Goal: Task Accomplishment & Management: Complete application form

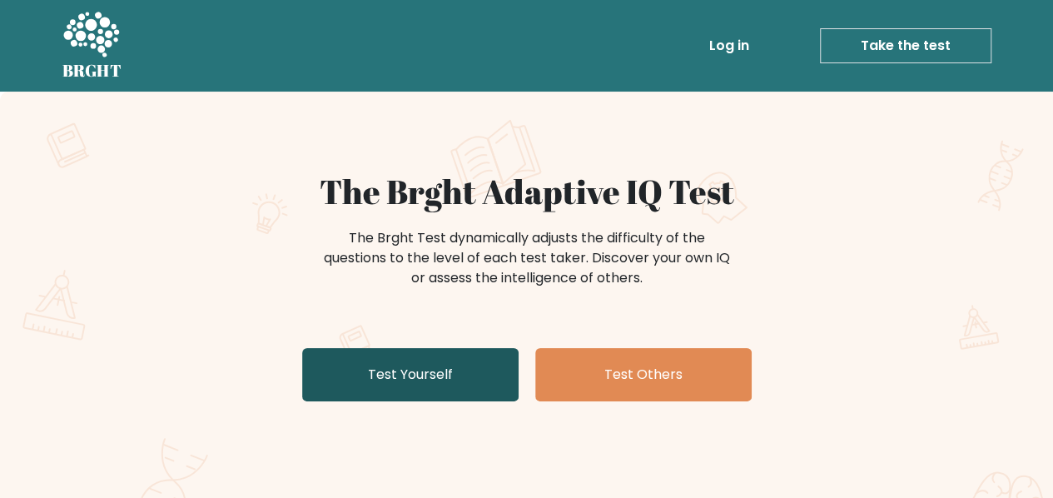
click at [429, 389] on link "Test Yourself" at bounding box center [410, 374] width 216 height 53
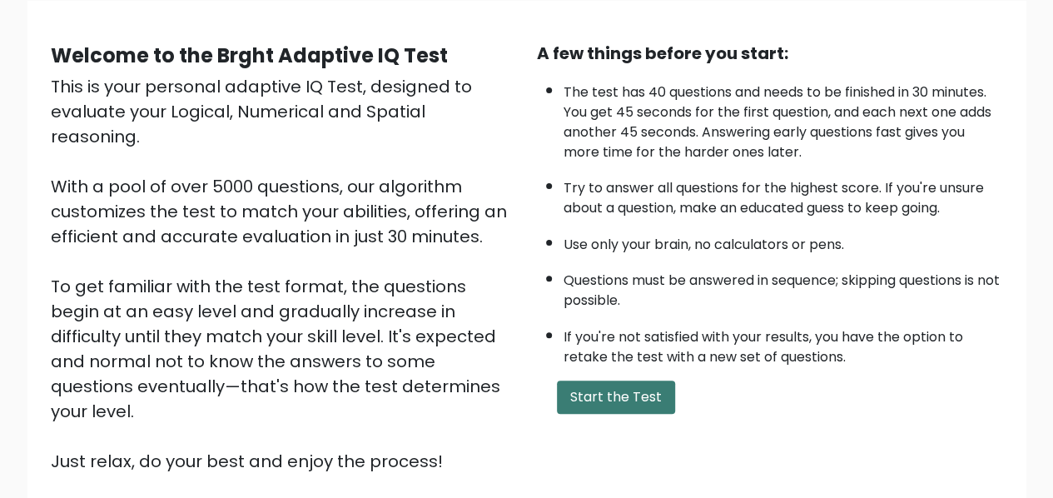
scroll to position [131, 0]
click at [625, 403] on button "Start the Test" at bounding box center [616, 396] width 118 height 33
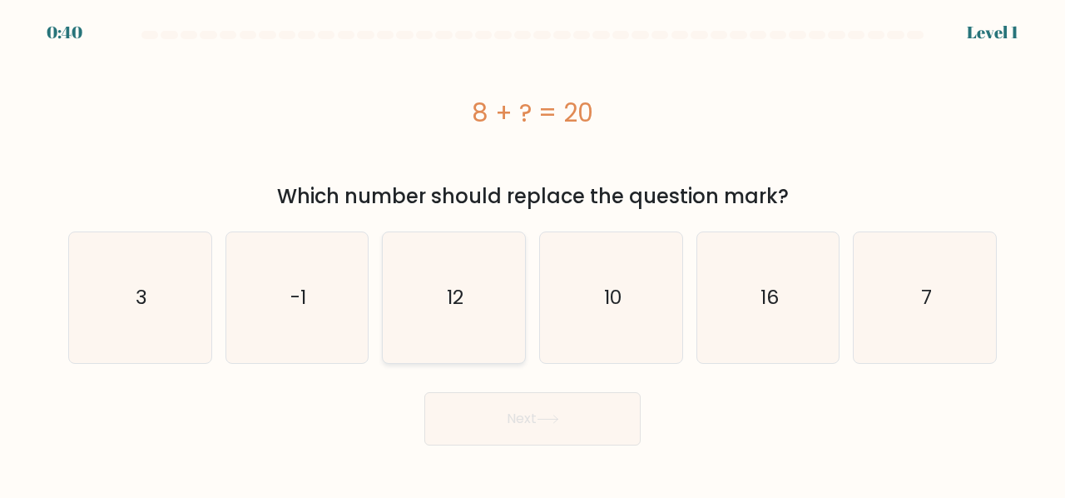
click at [467, 298] on icon "12" at bounding box center [454, 297] width 131 height 131
click at [533, 253] on input "c. 12" at bounding box center [533, 251] width 1 height 4
radio input "true"
click at [540, 397] on button "Next" at bounding box center [532, 418] width 216 height 53
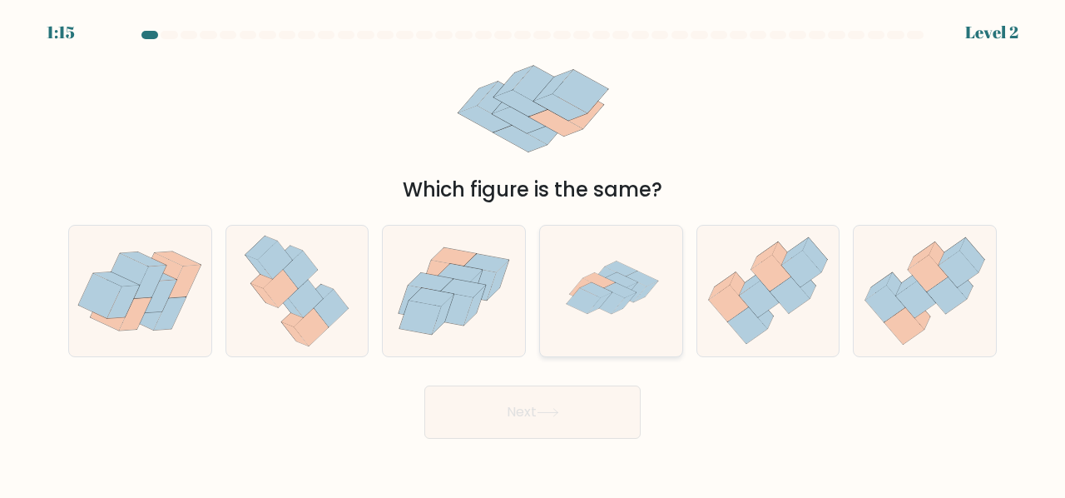
click at [568, 328] on icon at bounding box center [611, 291] width 130 height 131
click at [533, 253] on input "d." at bounding box center [533, 251] width 1 height 4
radio input "true"
click at [547, 417] on button "Next" at bounding box center [532, 411] width 216 height 53
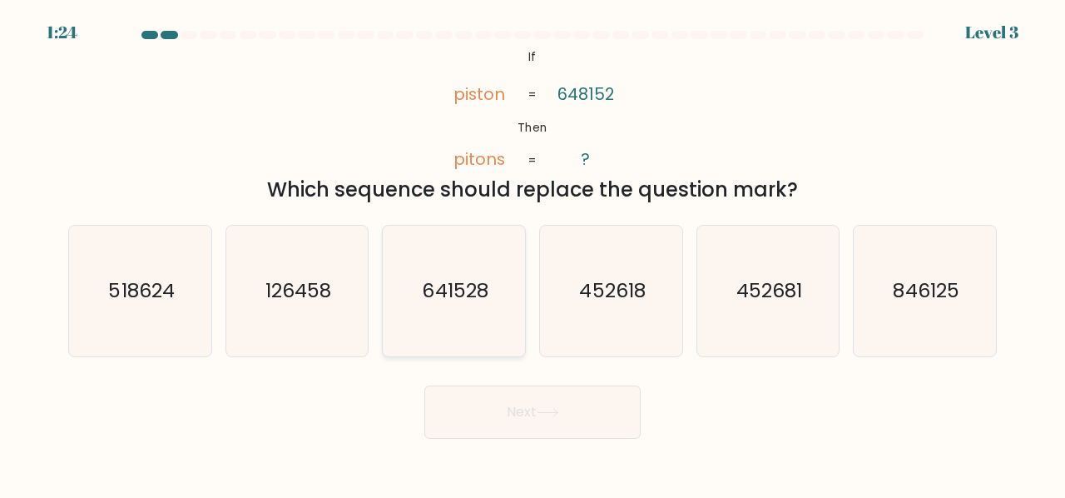
click at [442, 270] on icon "641528" at bounding box center [454, 291] width 131 height 131
click at [533, 253] on input "c. 641528" at bounding box center [533, 251] width 1 height 4
radio input "true"
click at [531, 412] on button "Next" at bounding box center [532, 411] width 216 height 53
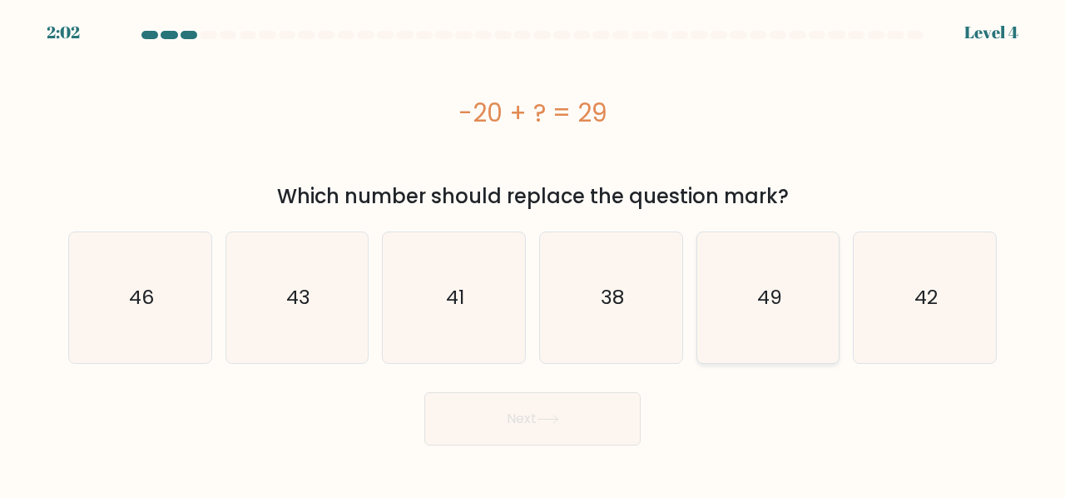
click at [774, 303] on text "49" at bounding box center [769, 297] width 25 height 27
click at [533, 253] on input "e. 49" at bounding box center [533, 251] width 1 height 4
radio input "true"
click at [561, 392] on button "Next" at bounding box center [532, 418] width 216 height 53
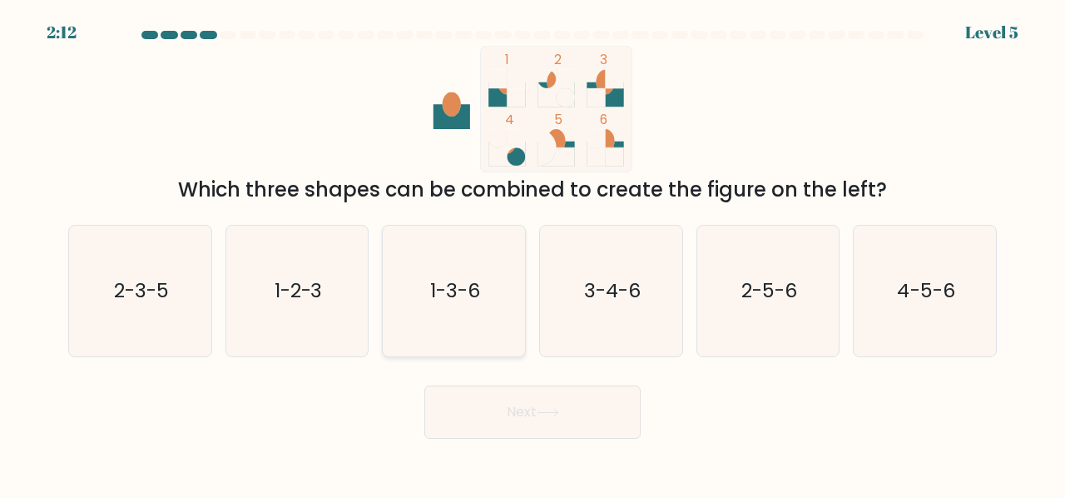
click at [504, 292] on icon "1-3-6" at bounding box center [454, 291] width 131 height 131
click at [533, 253] on input "c. 1-3-6" at bounding box center [533, 251] width 1 height 4
radio input "true"
click at [516, 423] on button "Next" at bounding box center [532, 411] width 216 height 53
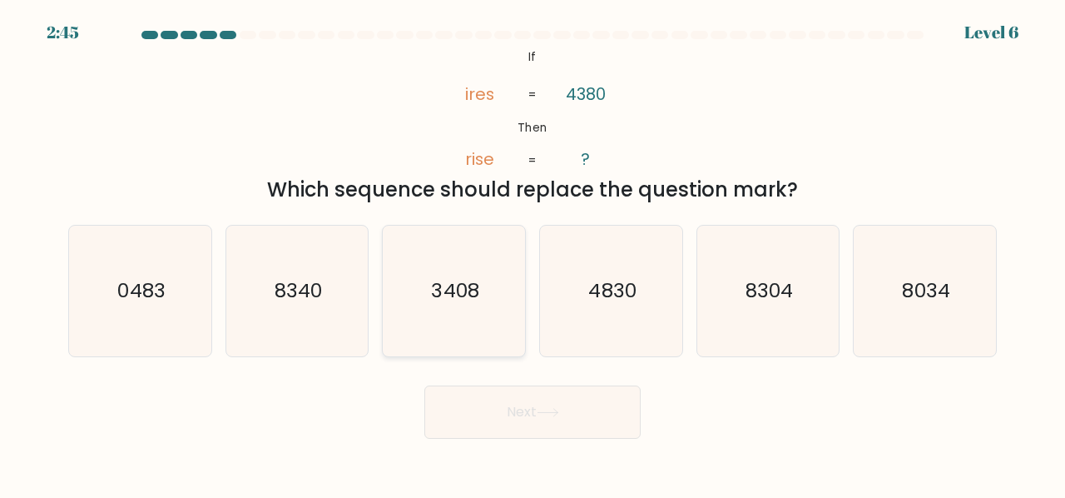
click at [459, 312] on icon "3408" at bounding box center [454, 291] width 131 height 131
click at [533, 253] on input "c. 3408" at bounding box center [533, 251] width 1 height 4
radio input "true"
click at [511, 406] on button "Next" at bounding box center [532, 411] width 216 height 53
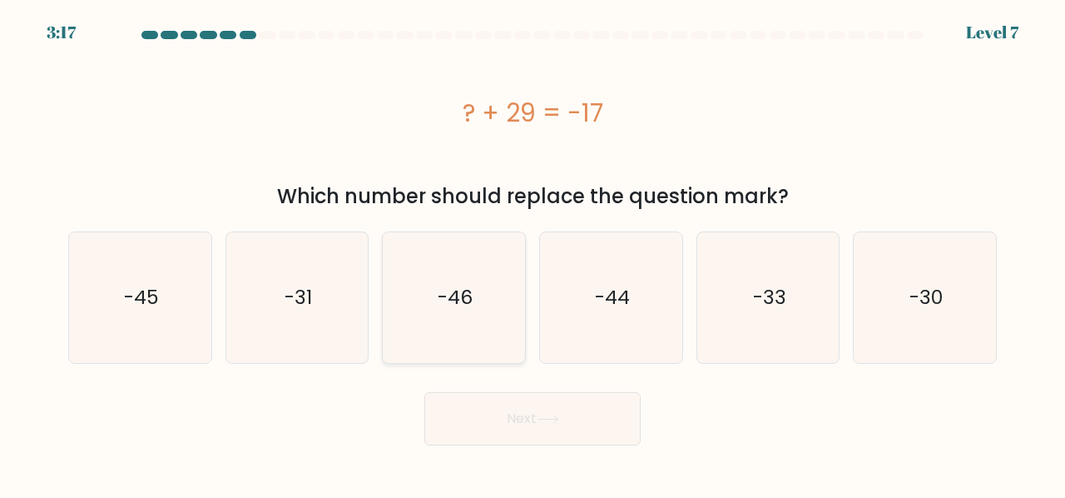
click at [459, 329] on icon "-46" at bounding box center [454, 297] width 131 height 131
click at [533, 253] on input "c. -46" at bounding box center [533, 251] width 1 height 4
radio input "true"
click at [521, 410] on button "Next" at bounding box center [532, 418] width 216 height 53
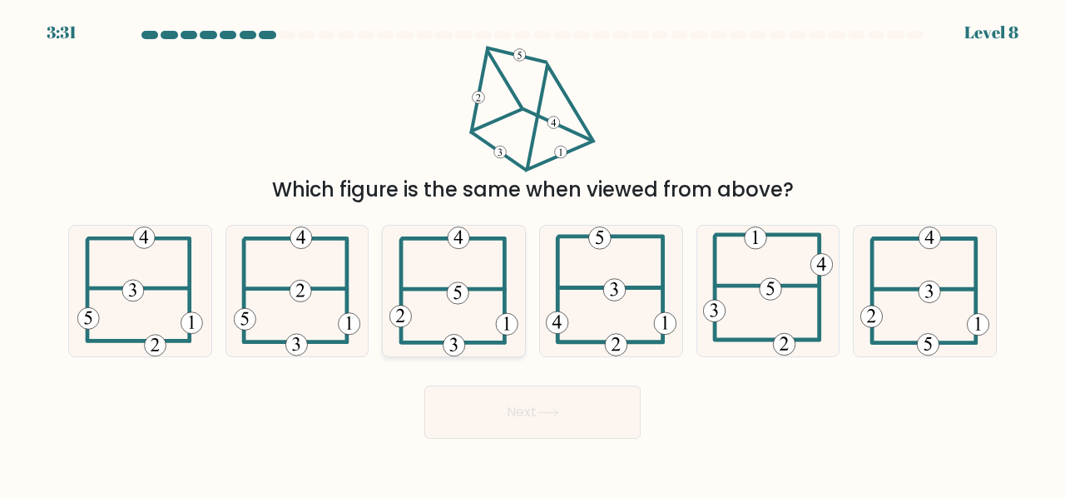
click at [446, 324] on icon at bounding box center [453, 291] width 128 height 131
click at [533, 253] on input "c." at bounding box center [533, 251] width 1 height 4
radio input "true"
click at [515, 412] on button "Next" at bounding box center [532, 411] width 216 height 53
click at [584, 409] on button "Next" at bounding box center [532, 411] width 216 height 53
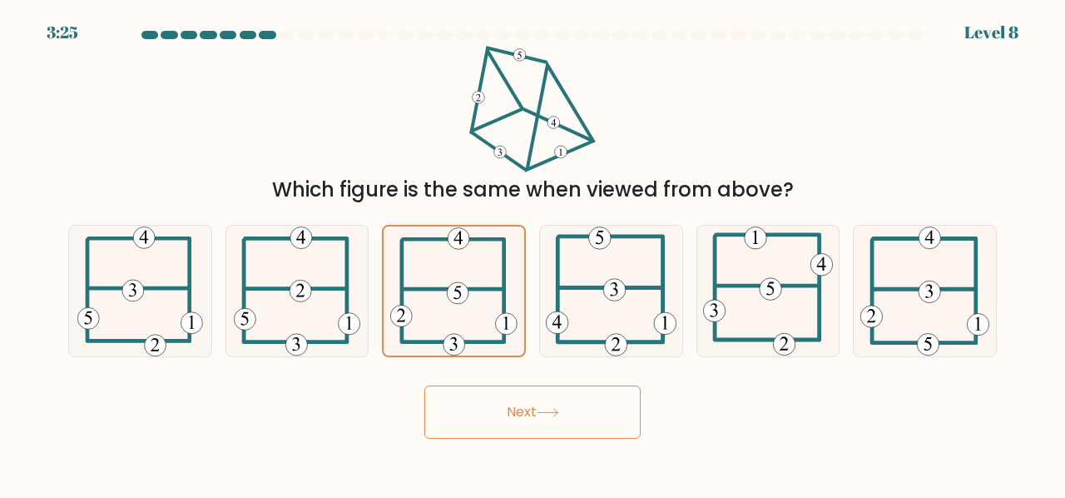
click at [672, 414] on div "Next" at bounding box center [532, 408] width 949 height 62
click at [568, 412] on button "Next" at bounding box center [532, 411] width 216 height 53
click at [504, 355] on div at bounding box center [454, 291] width 144 height 132
click at [533, 253] on input "c." at bounding box center [533, 251] width 1 height 4
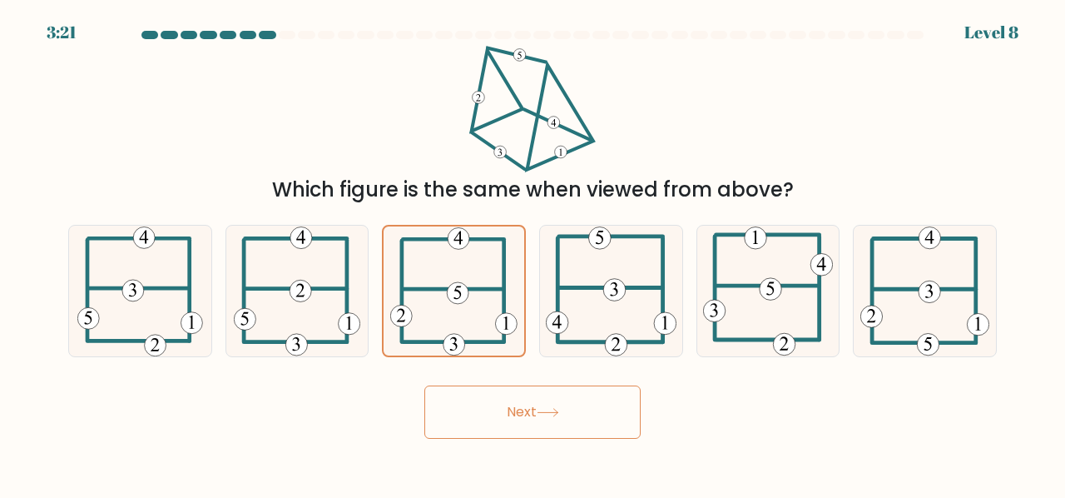
click at [512, 398] on button "Next" at bounding box center [532, 411] width 216 height 53
click at [566, 402] on button "Next" at bounding box center [532, 411] width 216 height 53
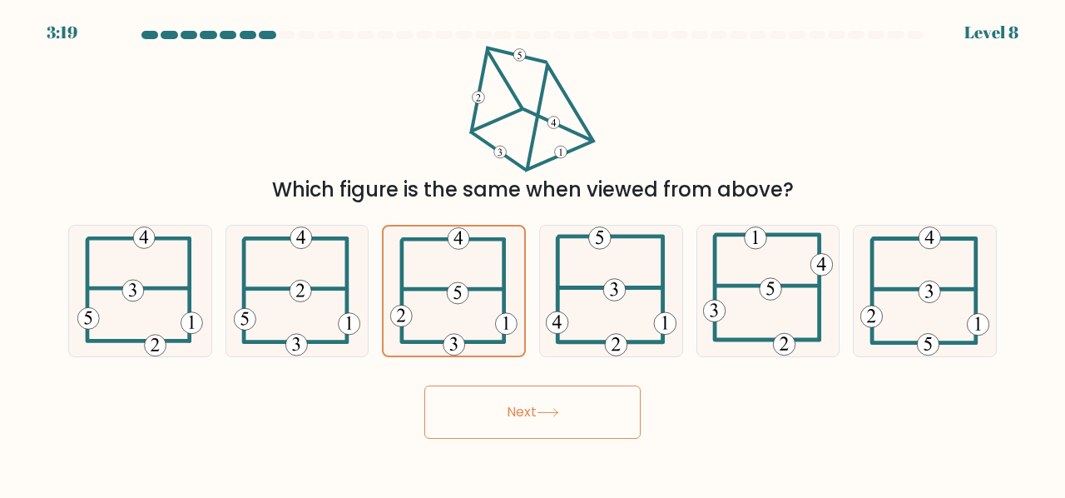
click at [566, 402] on button "Next" at bounding box center [532, 411] width 216 height 53
click at [553, 399] on button "Next" at bounding box center [532, 411] width 216 height 53
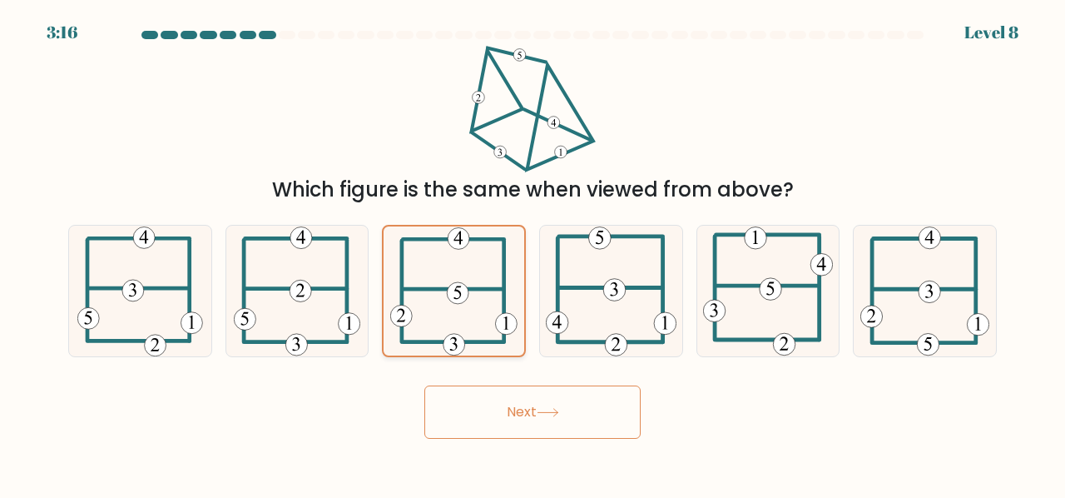
click at [504, 281] on 111 at bounding box center [504, 291] width 0 height 101
click at [533, 253] on input "c." at bounding box center [533, 251] width 1 height 4
click at [604, 310] on icon at bounding box center [611, 291] width 131 height 131
click at [533, 253] on input "d." at bounding box center [533, 251] width 1 height 4
radio input "true"
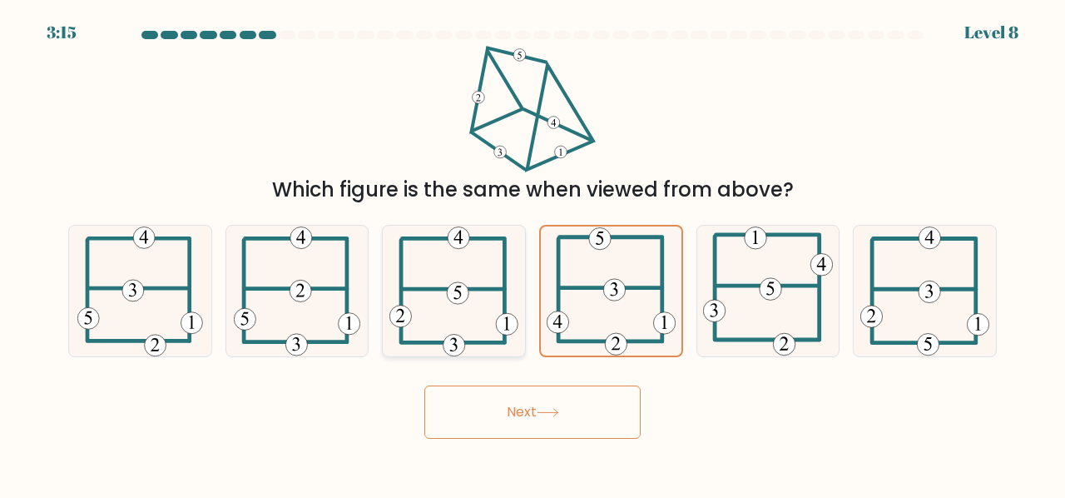
click at [480, 299] on icon at bounding box center [453, 291] width 128 height 131
click at [533, 253] on input "c." at bounding box center [533, 251] width 1 height 4
radio input "true"
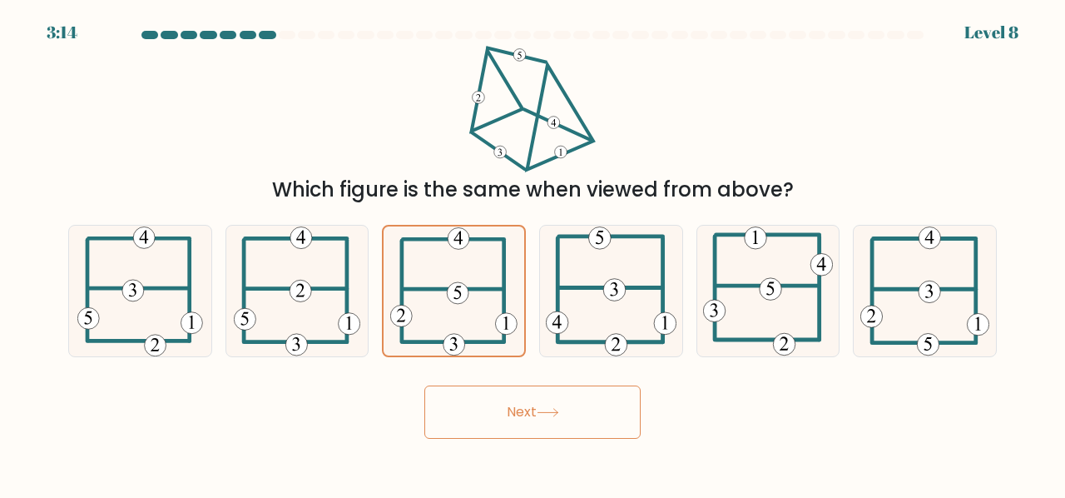
click at [501, 396] on button "Next" at bounding box center [532, 411] width 216 height 53
click at [526, 393] on button "Next" at bounding box center [532, 411] width 216 height 53
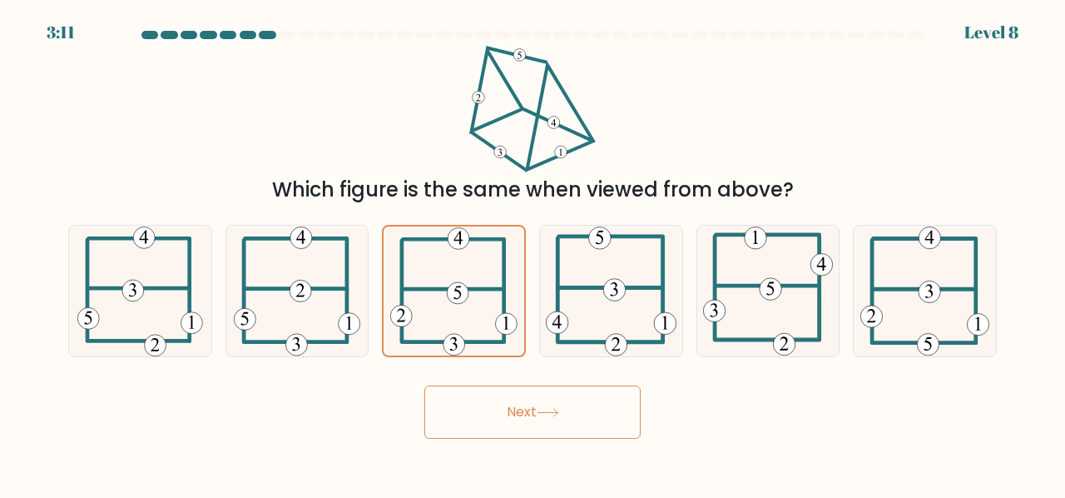
click at [526, 393] on button "Next" at bounding box center [532, 411] width 216 height 53
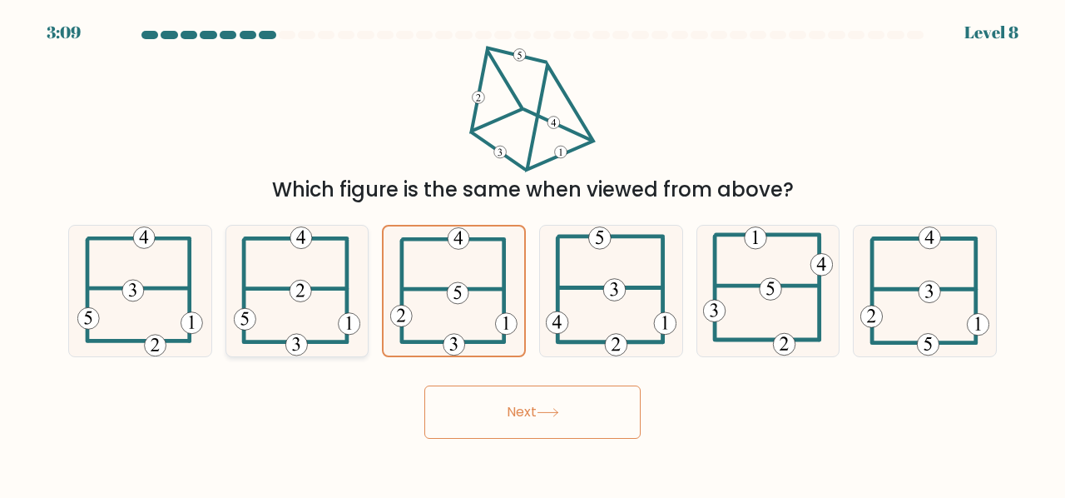
click at [320, 289] on 208 at bounding box center [296, 289] width 102 height 0
click at [533, 253] on input "b." at bounding box center [533, 251] width 1 height 4
radio input "true"
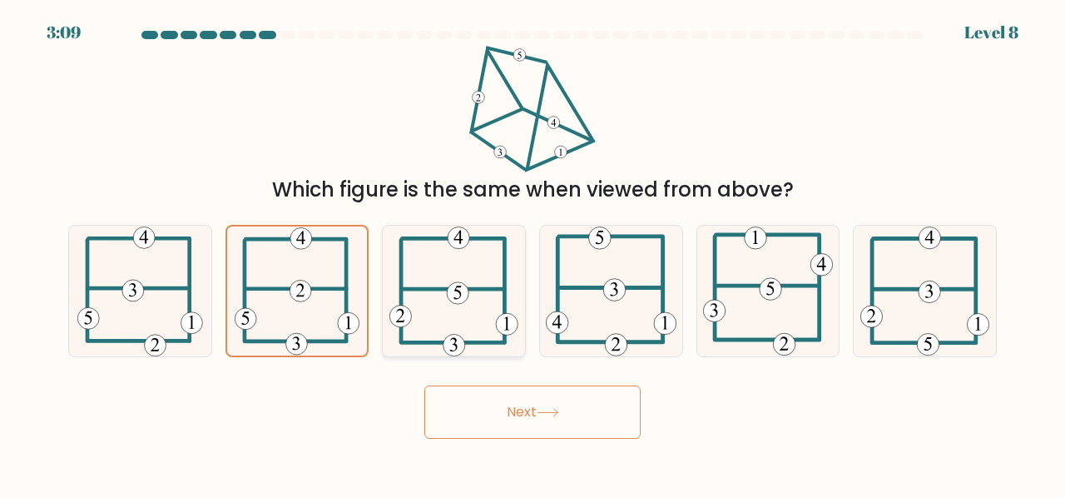
click at [472, 300] on icon at bounding box center [453, 291] width 128 height 131
click at [533, 253] on input "c." at bounding box center [533, 251] width 1 height 4
radio input "true"
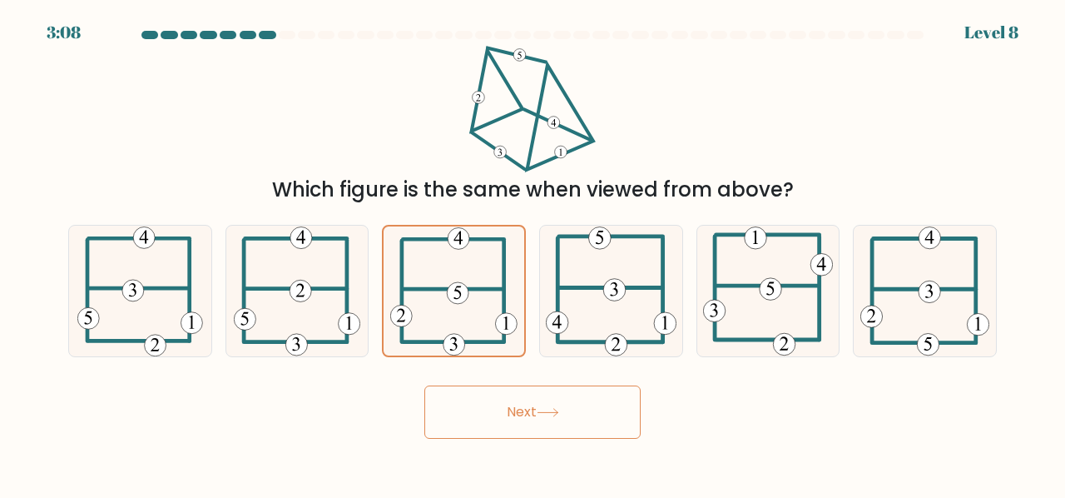
click at [491, 394] on button "Next" at bounding box center [532, 411] width 216 height 53
click at [637, 270] on icon at bounding box center [611, 291] width 131 height 131
click at [533, 253] on input "d." at bounding box center [533, 251] width 1 height 4
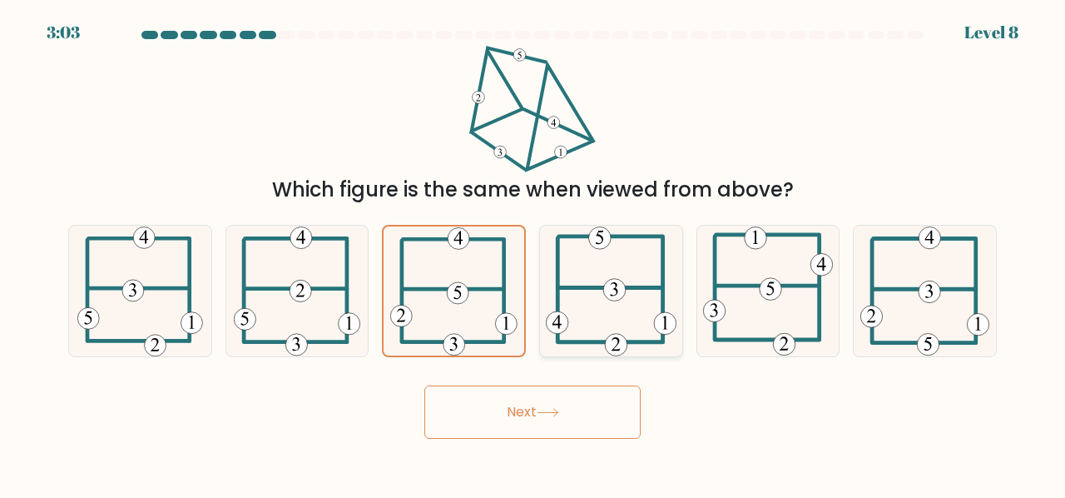
radio input "true"
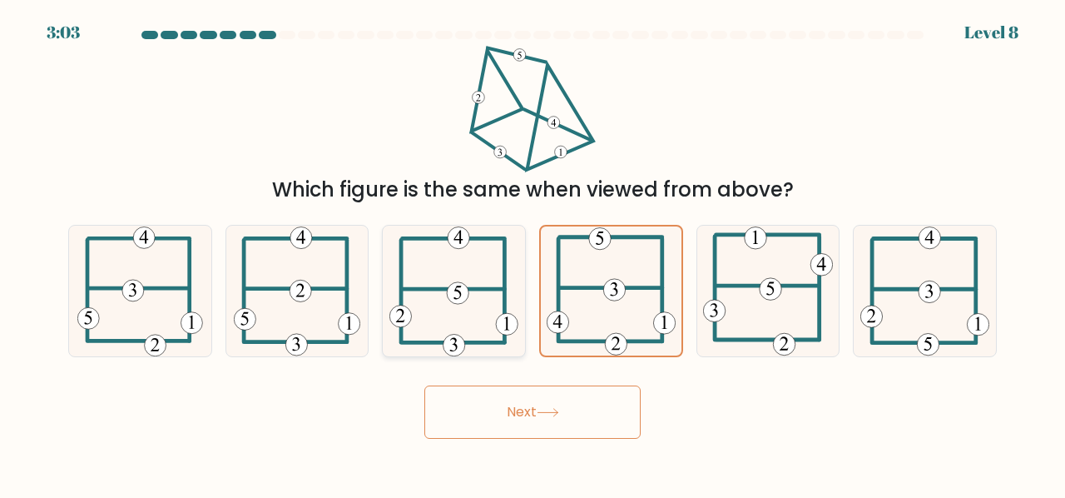
click at [428, 269] on icon at bounding box center [453, 291] width 128 height 131
click at [533, 253] on input "c." at bounding box center [533, 251] width 1 height 4
radio input "true"
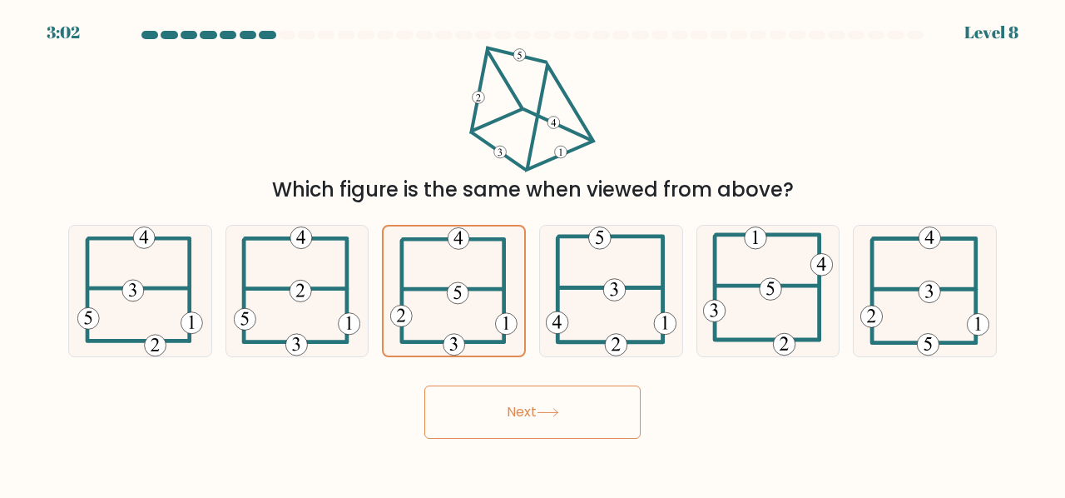
click at [531, 424] on button "Next" at bounding box center [532, 411] width 216 height 53
click at [613, 410] on button "Next" at bounding box center [532, 411] width 216 height 53
click at [489, 395] on button "Next" at bounding box center [532, 411] width 216 height 53
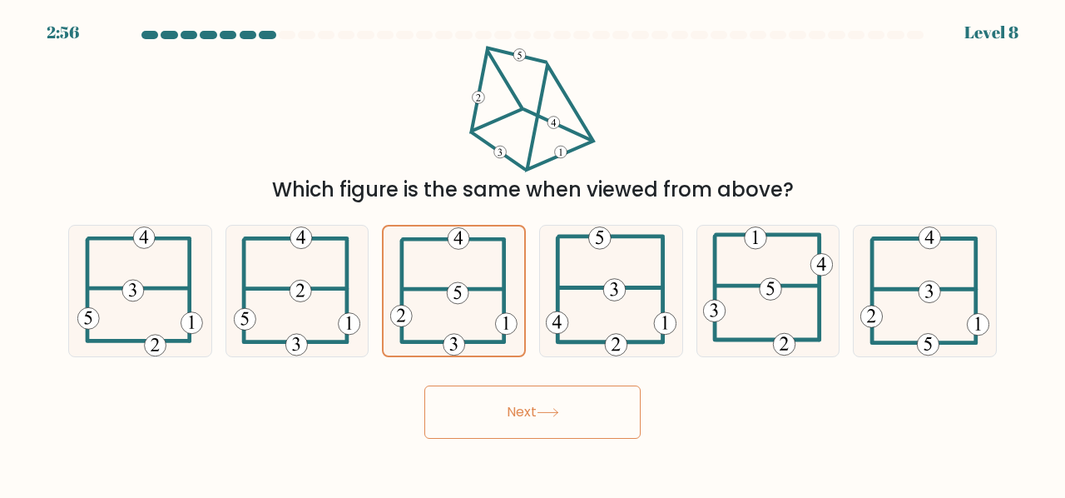
click at [489, 395] on button "Next" at bounding box center [532, 411] width 216 height 53
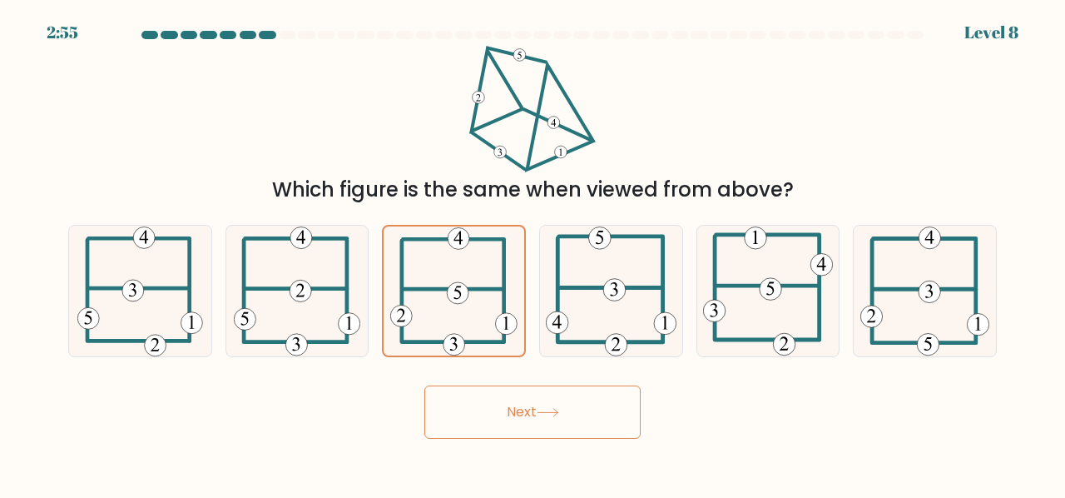
click at [489, 395] on button "Next" at bounding box center [532, 411] width 216 height 53
click at [320, 323] on icon at bounding box center [297, 291] width 127 height 131
click at [533, 253] on input "b." at bounding box center [533, 251] width 1 height 4
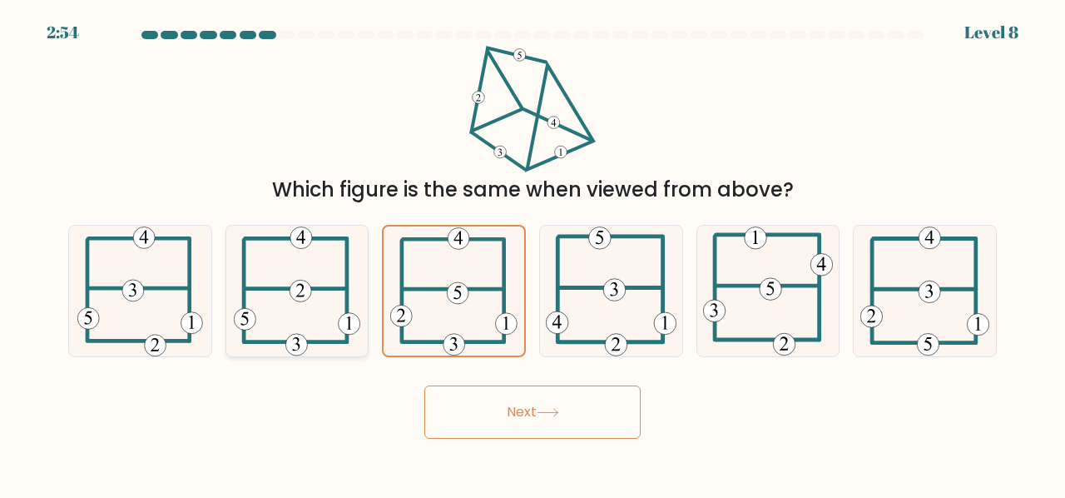
radio input "true"
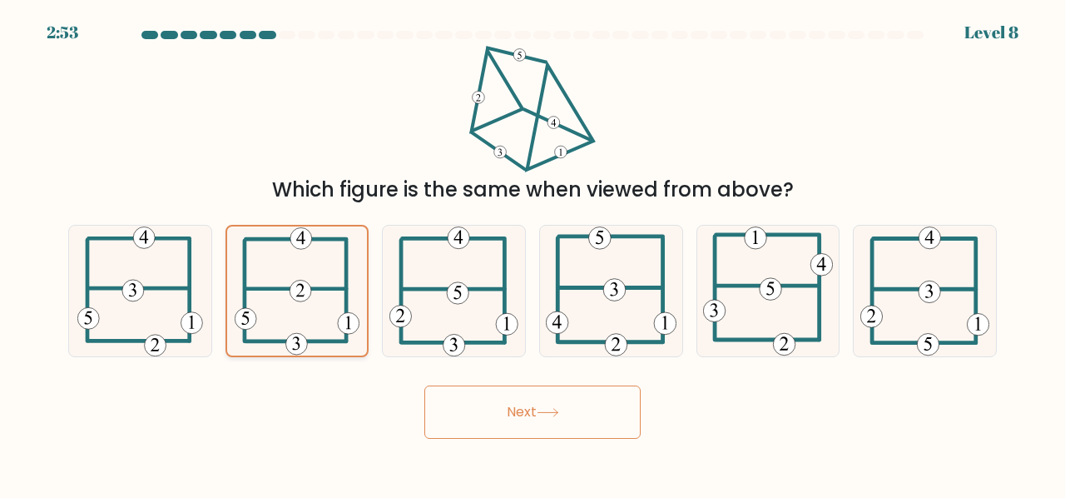
click at [320, 323] on icon at bounding box center [297, 290] width 125 height 129
click at [533, 253] on input "b." at bounding box center [533, 251] width 1 height 4
click at [426, 315] on icon at bounding box center [453, 291] width 128 height 131
click at [533, 253] on input "c." at bounding box center [533, 251] width 1 height 4
radio input "true"
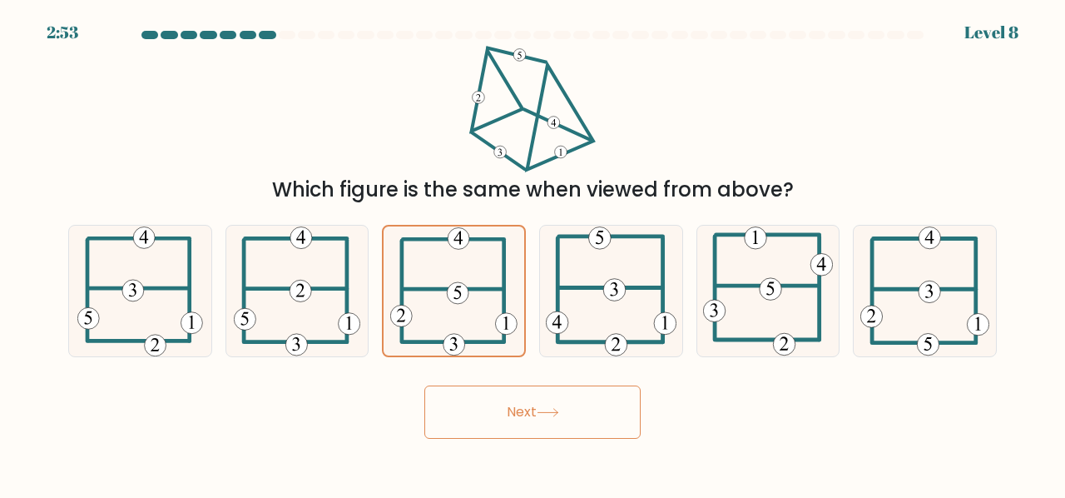
click at [484, 390] on button "Next" at bounding box center [532, 411] width 216 height 53
click at [588, 417] on button "Next" at bounding box center [532, 411] width 216 height 53
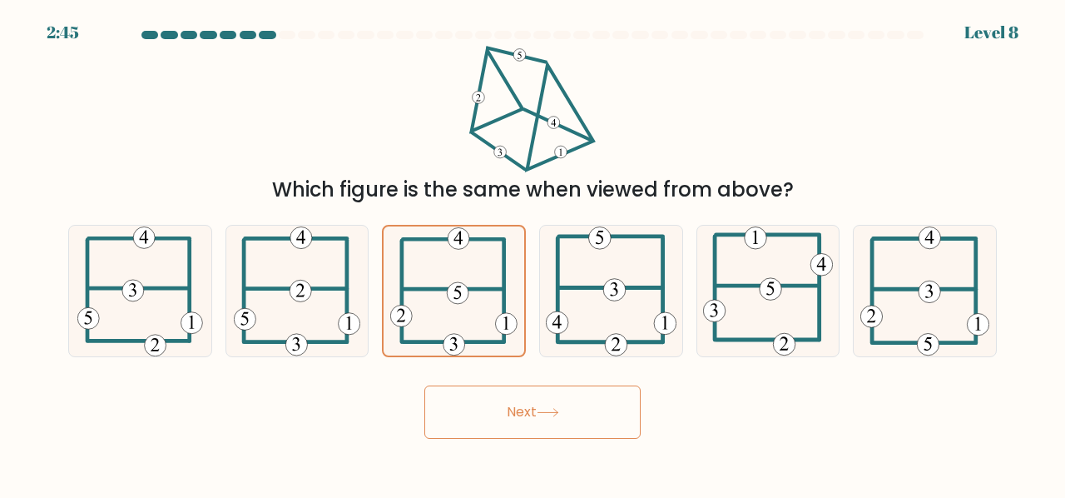
click at [548, 421] on button "Next" at bounding box center [532, 411] width 216 height 53
drag, startPoint x: 345, startPoint y: 373, endPoint x: 343, endPoint y: 321, distance: 51.6
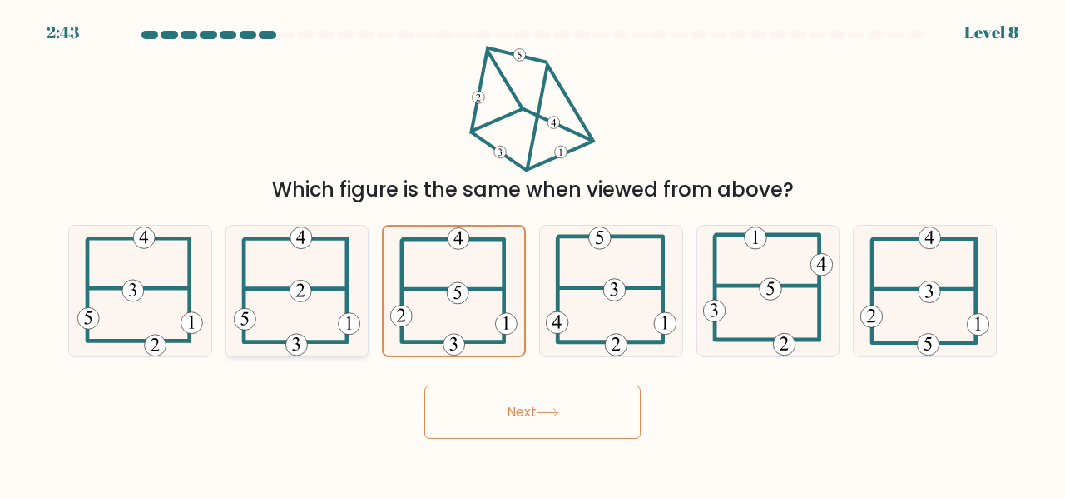
click at [343, 321] on form at bounding box center [532, 235] width 1065 height 408
click at [343, 321] on 228 at bounding box center [350, 324] width 22 height 22
click at [533, 253] on input "b." at bounding box center [533, 251] width 1 height 4
radio input "true"
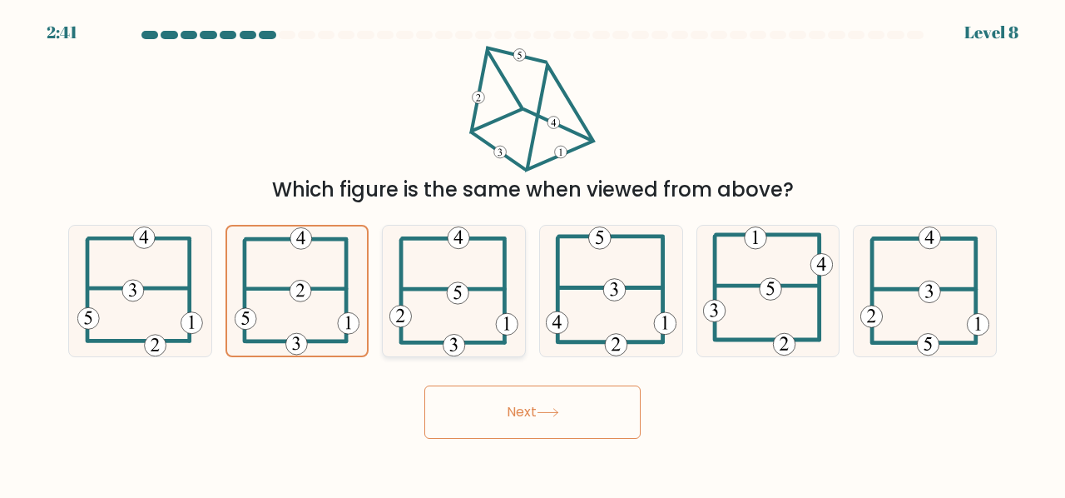
click at [439, 319] on icon at bounding box center [453, 291] width 128 height 131
click at [533, 253] on input "c." at bounding box center [533, 251] width 1 height 4
radio input "true"
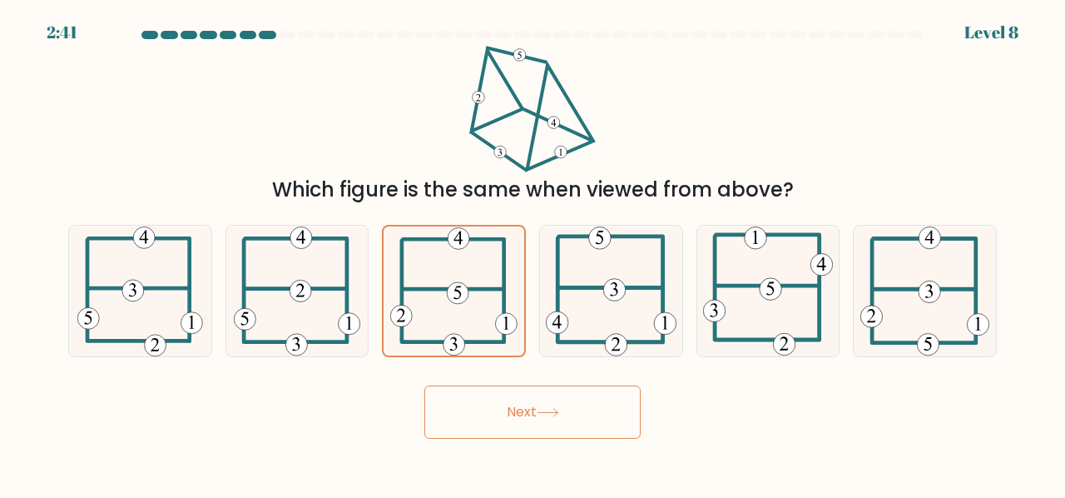
click at [535, 429] on button "Next" at bounding box center [532, 411] width 216 height 53
click at [597, 359] on form at bounding box center [532, 235] width 1065 height 408
click at [595, 346] on icon at bounding box center [611, 291] width 131 height 131
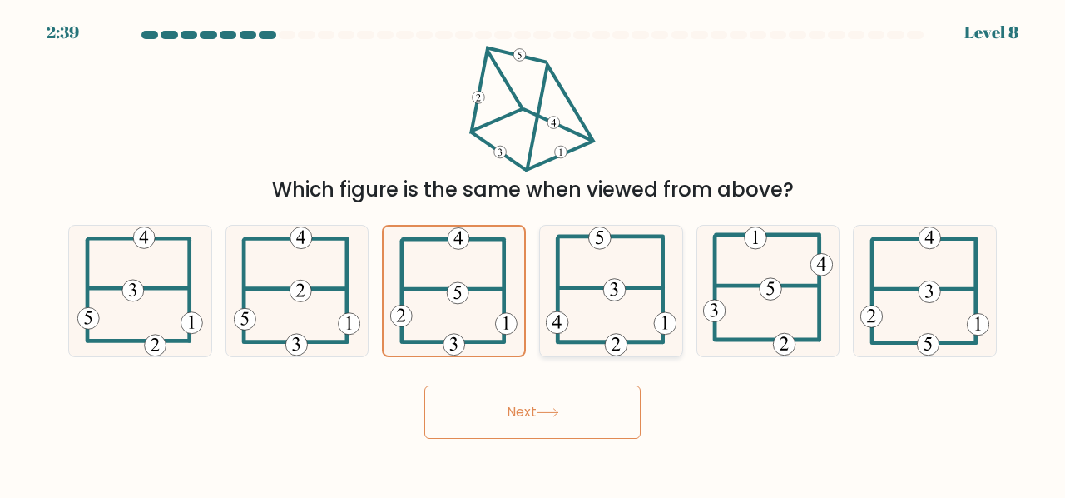
click at [533, 253] on input "d." at bounding box center [533, 251] width 1 height 4
radio input "true"
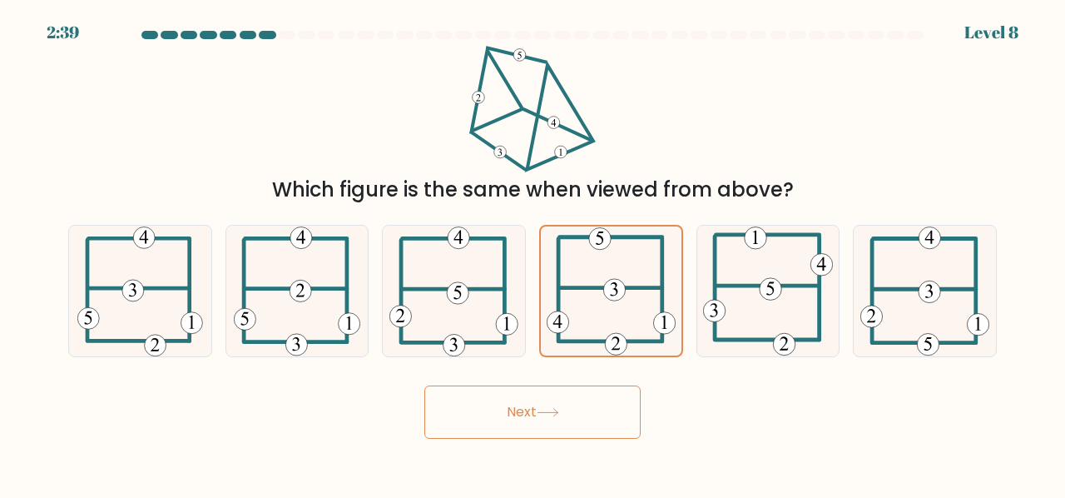
click at [561, 404] on button "Next" at bounding box center [532, 411] width 216 height 53
click at [462, 342] on icon at bounding box center [453, 291] width 128 height 131
click at [533, 253] on input "c." at bounding box center [533, 251] width 1 height 4
radio input "true"
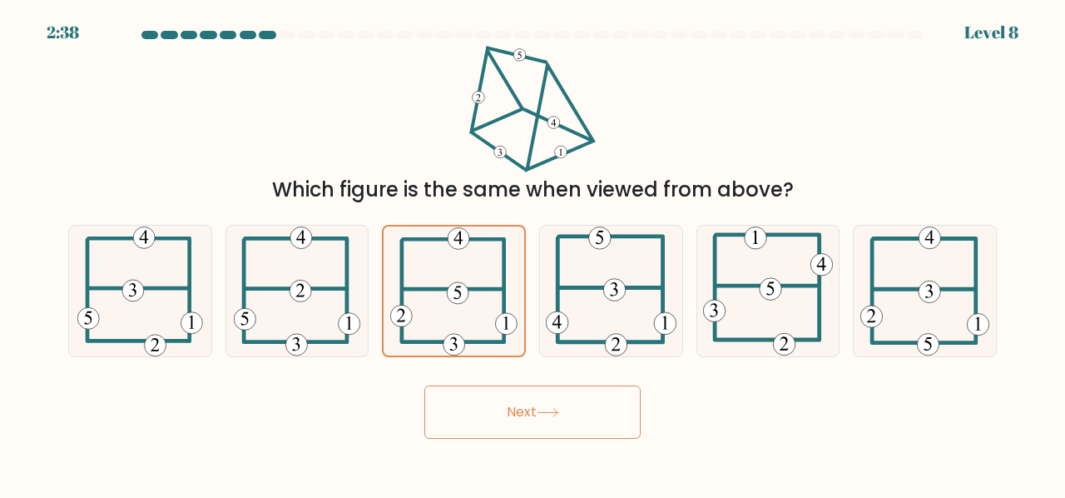
click at [500, 423] on button "Next" at bounding box center [532, 411] width 216 height 53
click at [518, 403] on button "Next" at bounding box center [532, 411] width 216 height 53
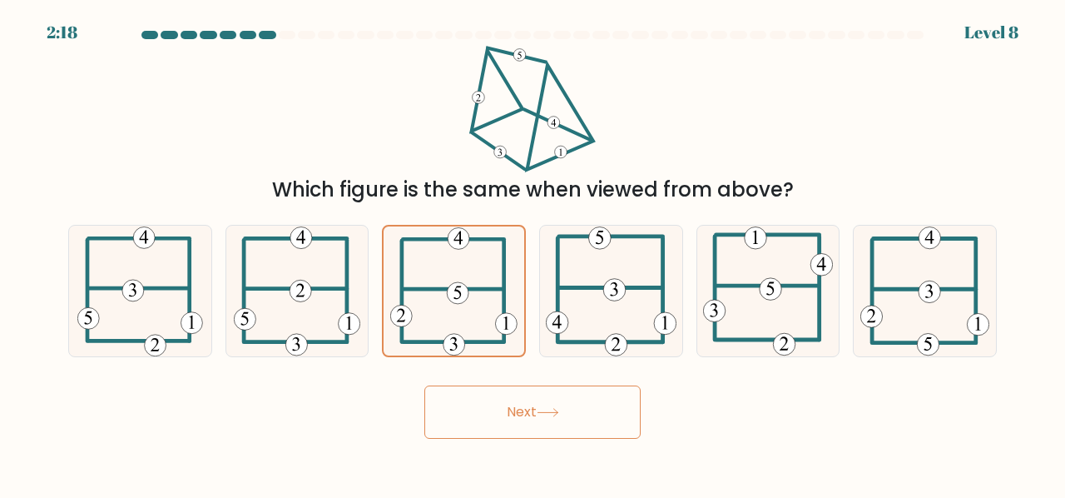
click at [518, 403] on button "Next" at bounding box center [532, 411] width 216 height 53
drag, startPoint x: 578, startPoint y: 265, endPoint x: 582, endPoint y: 216, distance: 48.4
click at [582, 216] on div "a. b. c." at bounding box center [533, 284] width 942 height 146
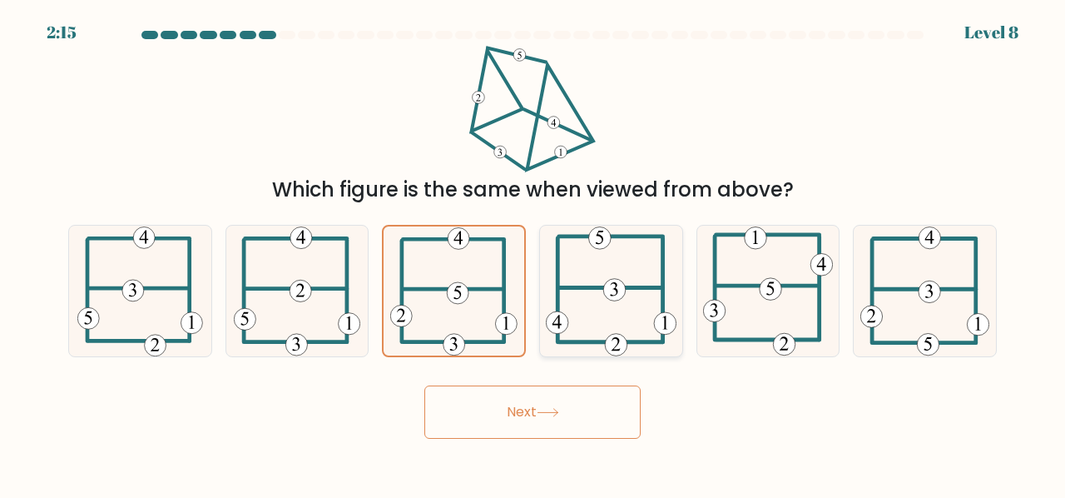
click at [550, 270] on icon at bounding box center [611, 291] width 131 height 131
click at [533, 253] on input "d." at bounding box center [533, 251] width 1 height 4
radio input "true"
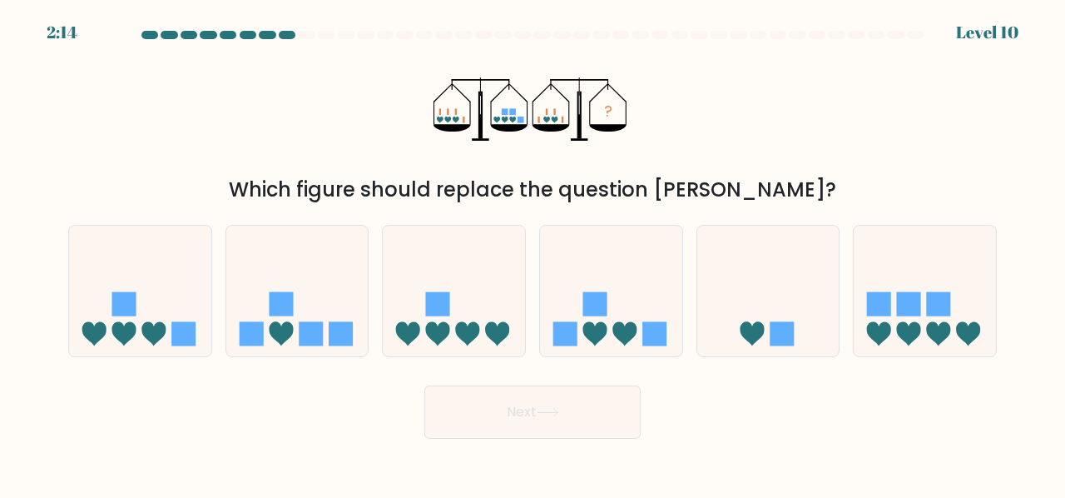
click at [479, 282] on icon at bounding box center [454, 290] width 142 height 117
click at [533, 253] on input "c." at bounding box center [533, 251] width 1 height 4
radio input "true"
click at [282, 32] on div at bounding box center [287, 35] width 17 height 8
click at [290, 32] on div at bounding box center [287, 35] width 17 height 8
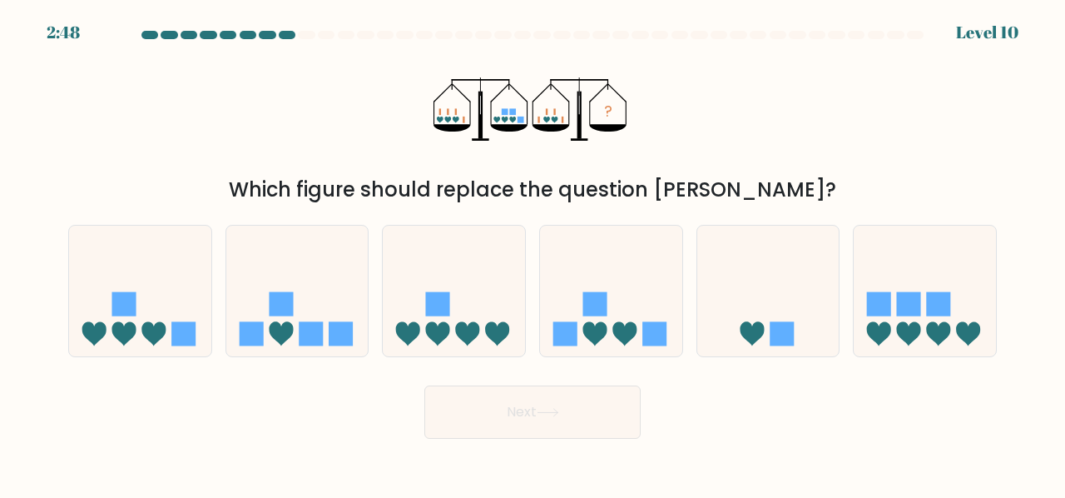
click at [258, 39] on div at bounding box center [532, 38] width 949 height 15
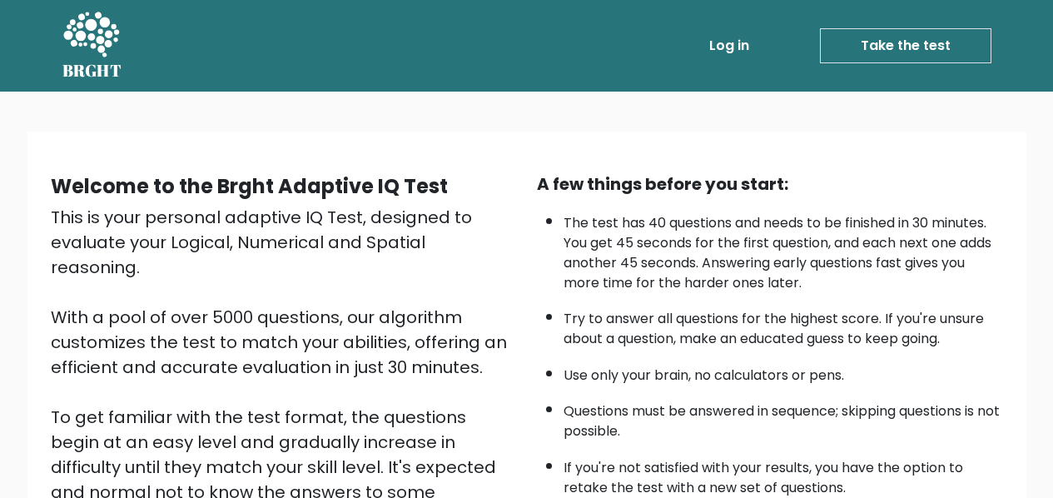
scroll to position [131, 0]
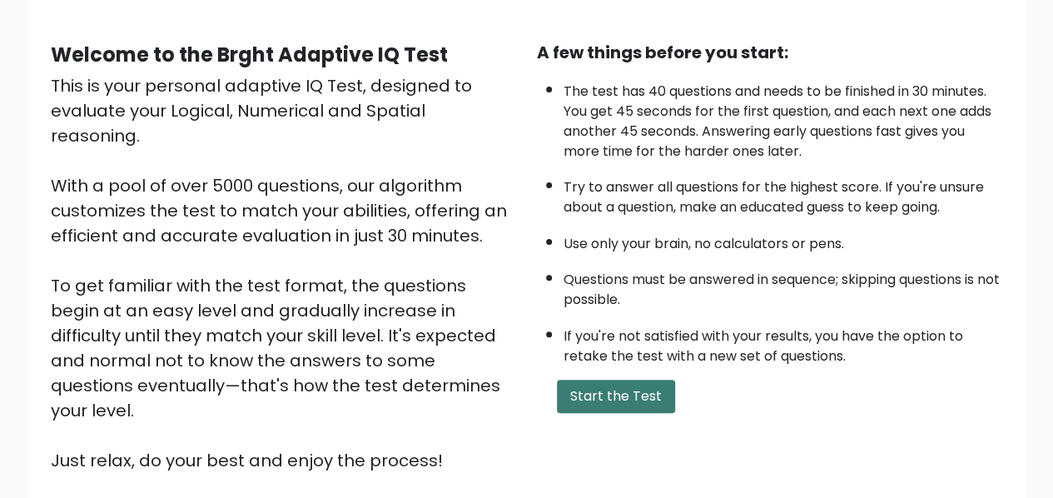
click at [647, 387] on button "Start the Test" at bounding box center [616, 396] width 118 height 33
click at [587, 400] on button "Start the Test" at bounding box center [616, 396] width 118 height 33
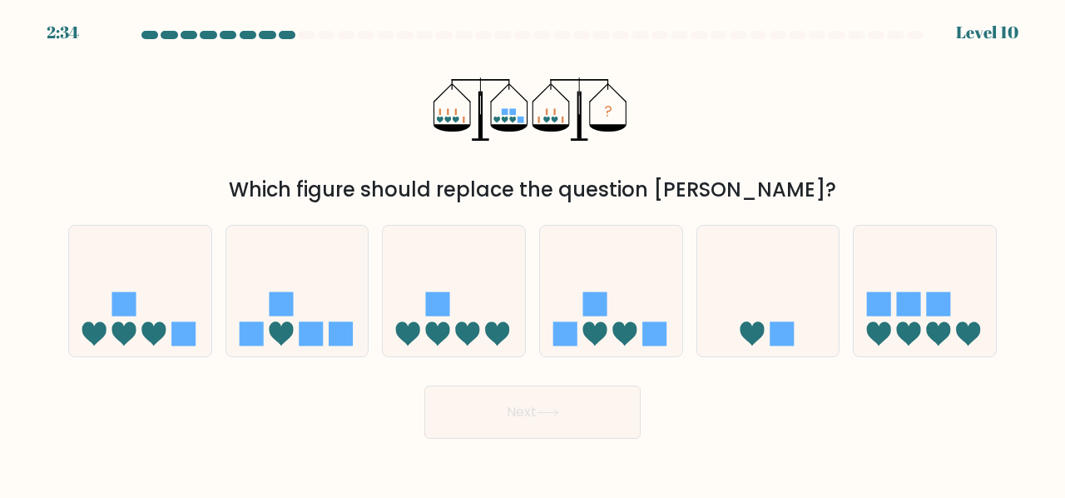
click at [268, 32] on div at bounding box center [267, 35] width 17 height 8
click at [275, 32] on at bounding box center [533, 35] width 786 height 8
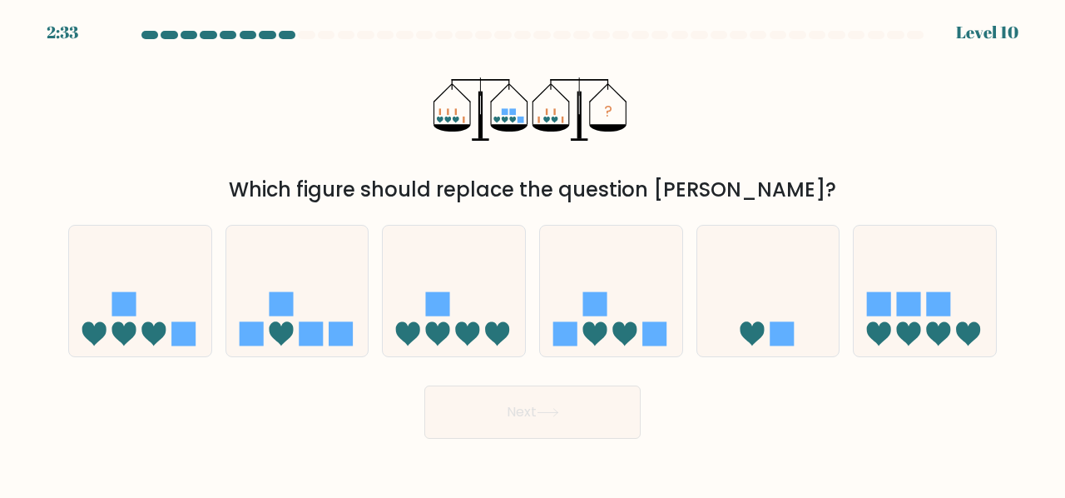
click at [275, 32] on at bounding box center [533, 35] width 786 height 8
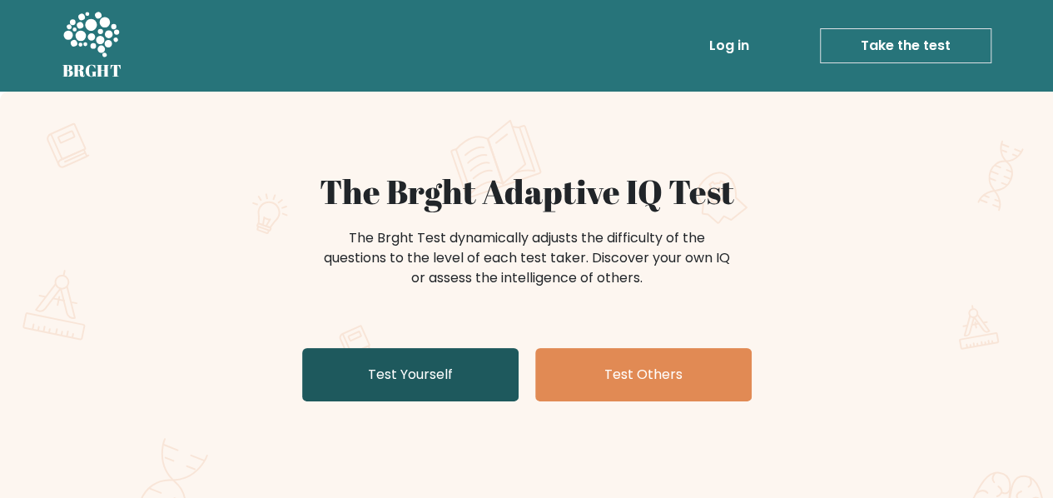
click at [452, 371] on link "Test Yourself" at bounding box center [410, 374] width 216 height 53
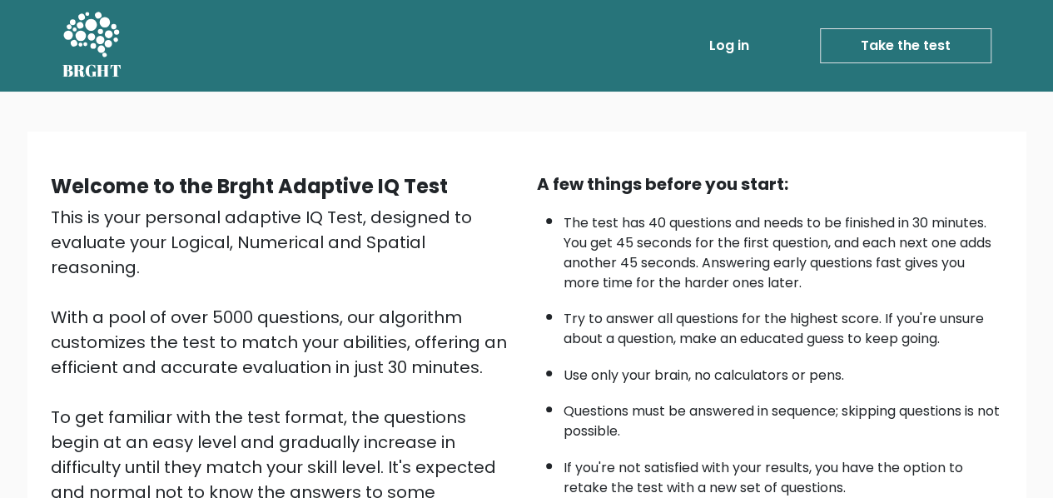
scroll to position [265, 0]
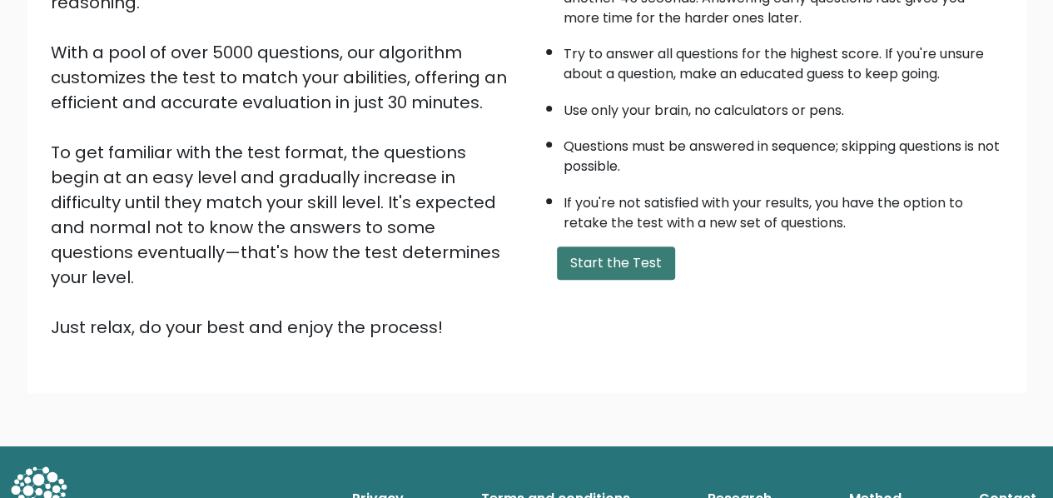
click at [619, 260] on button "Start the Test" at bounding box center [616, 262] width 118 height 33
